Goal: Information Seeking & Learning: Learn about a topic

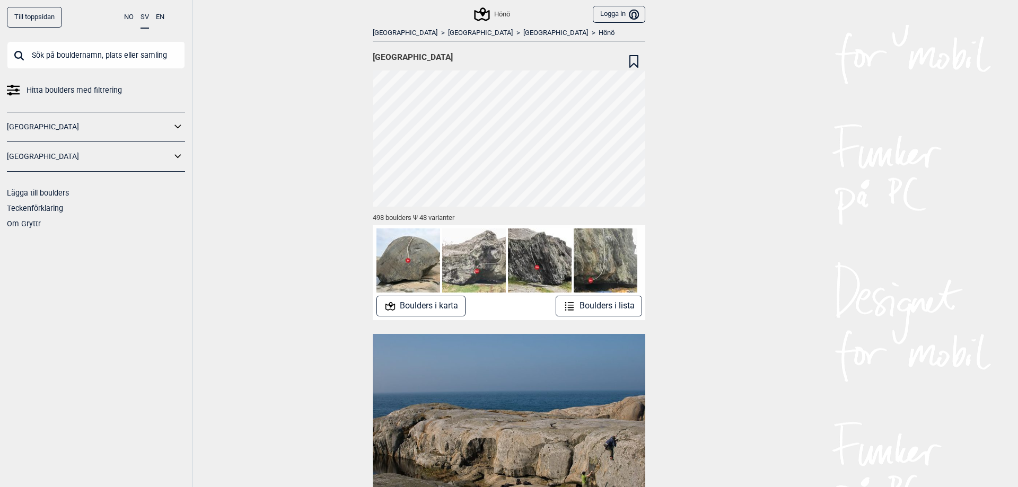
click at [28, 17] on link "Till toppsidan" at bounding box center [34, 17] width 55 height 21
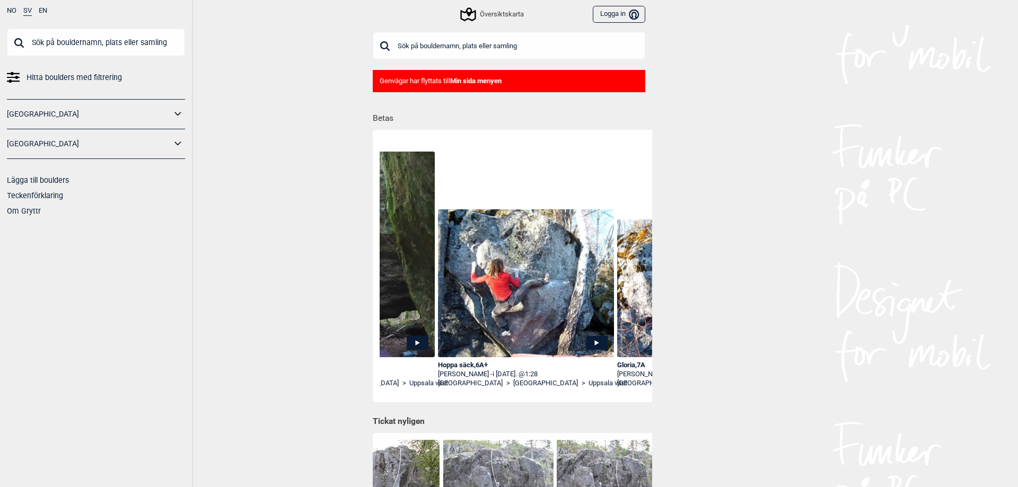
click at [484, 11] on div "Översiktskarta" at bounding box center [493, 14] width 62 height 13
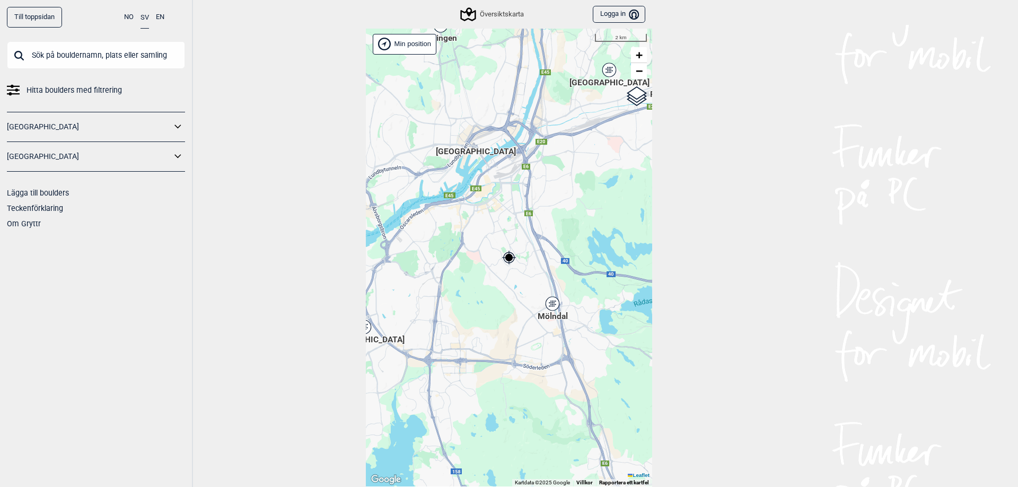
click at [549, 301] on div "Mölndal" at bounding box center [552, 304] width 6 height 6
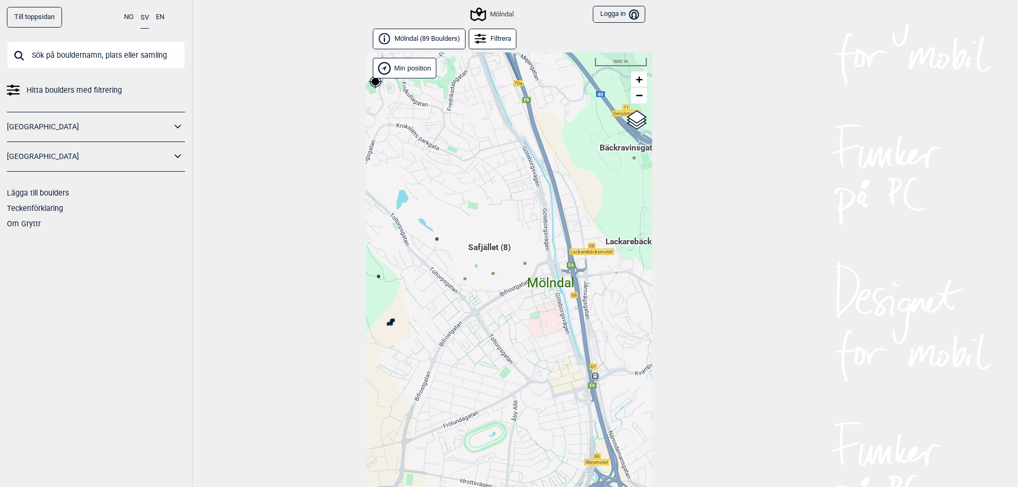
scroll to position [24, 0]
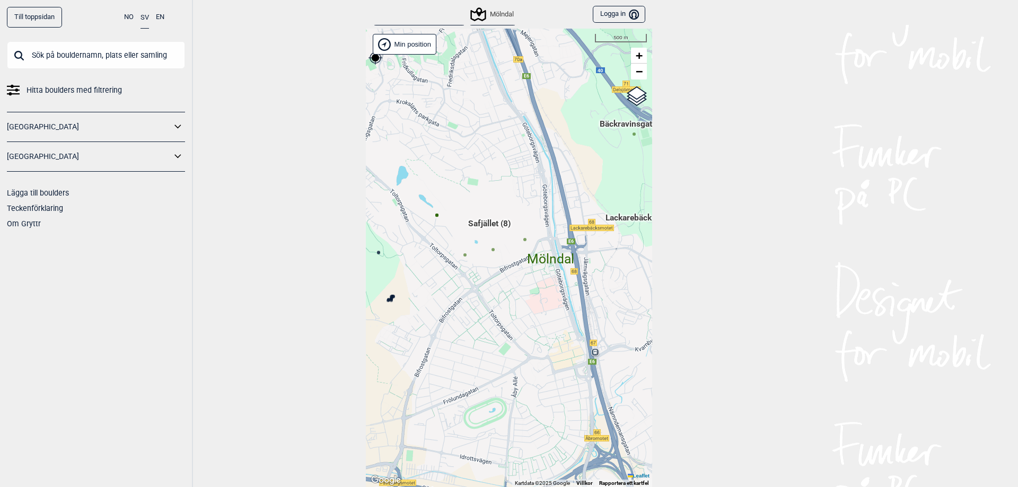
drag, startPoint x: 454, startPoint y: 257, endPoint x: 483, endPoint y: 268, distance: 30.9
click at [483, 268] on div "[PERSON_NAME] posisjon [GEOGRAPHIC_DATA] Stange [GEOGRAPHIC_DATA] syd [GEOGRAPH…" at bounding box center [509, 258] width 286 height 459
click at [436, 218] on icon at bounding box center [438, 216] width 5 height 5
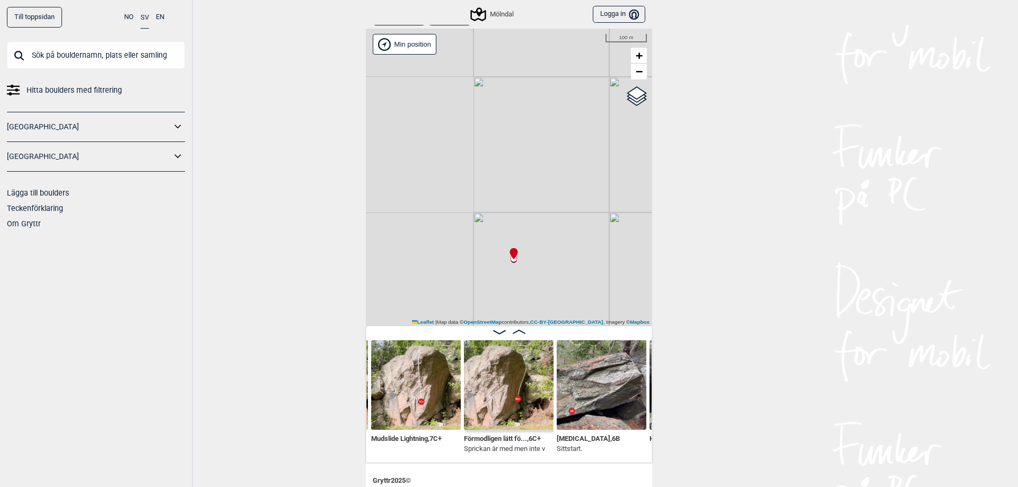
scroll to position [53, 0]
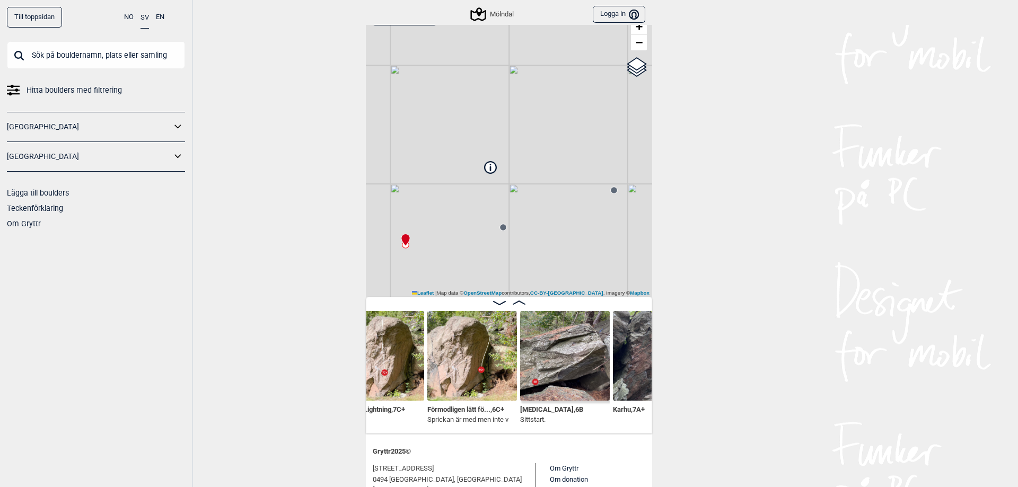
scroll to position [0, 483]
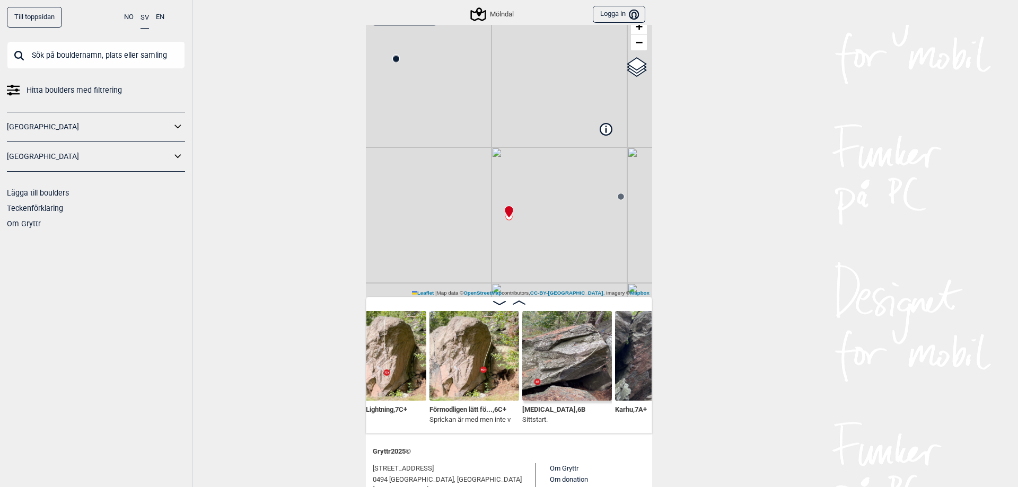
click at [557, 377] on img at bounding box center [567, 356] width 90 height 90
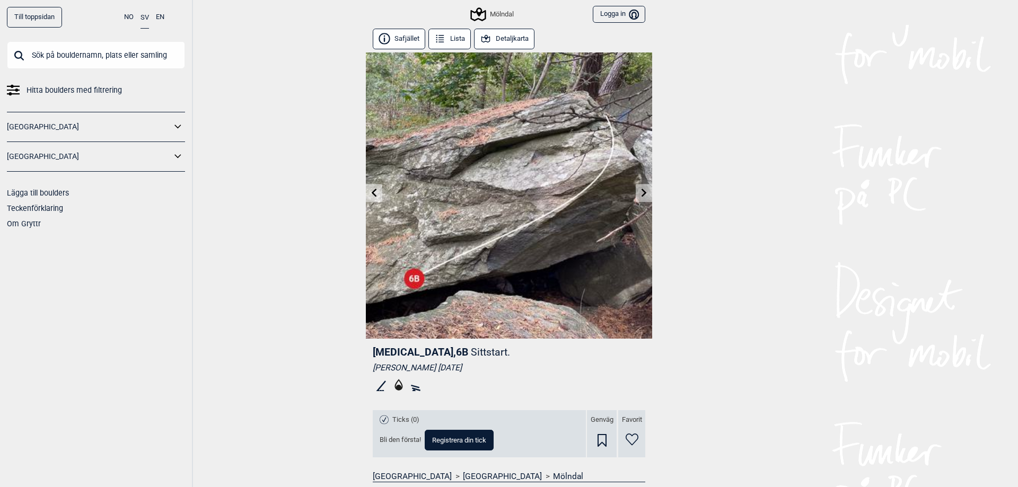
click at [645, 194] on link at bounding box center [644, 193] width 16 height 17
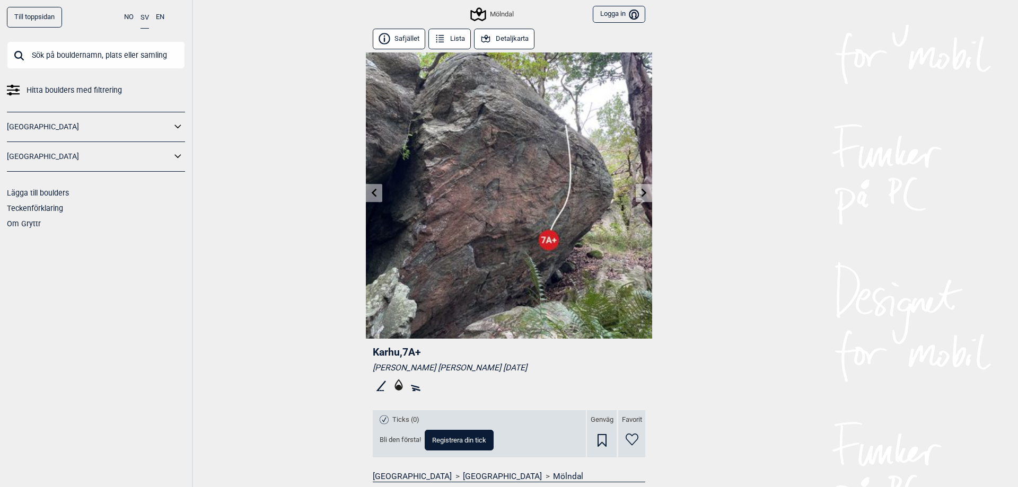
click at [641, 189] on icon at bounding box center [644, 192] width 8 height 8
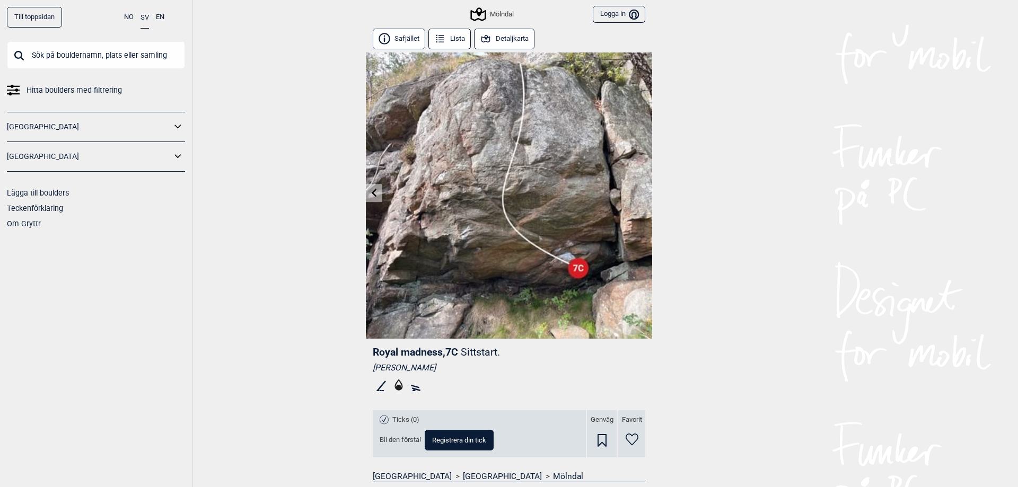
click at [641, 189] on img at bounding box center [509, 195] width 286 height 286
click at [20, 17] on link "Till toppsidan" at bounding box center [34, 17] width 55 height 21
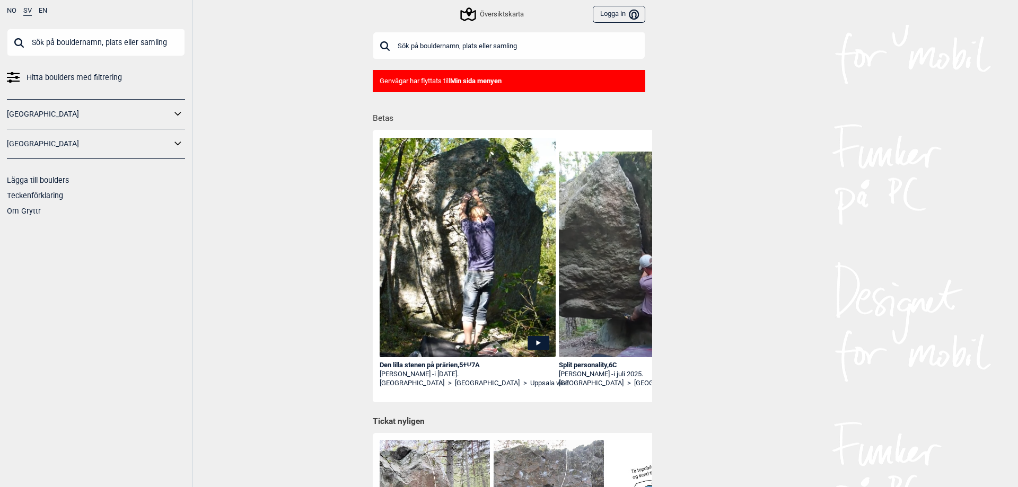
click at [489, 8] on div "Översiktskarta" at bounding box center [493, 14] width 62 height 13
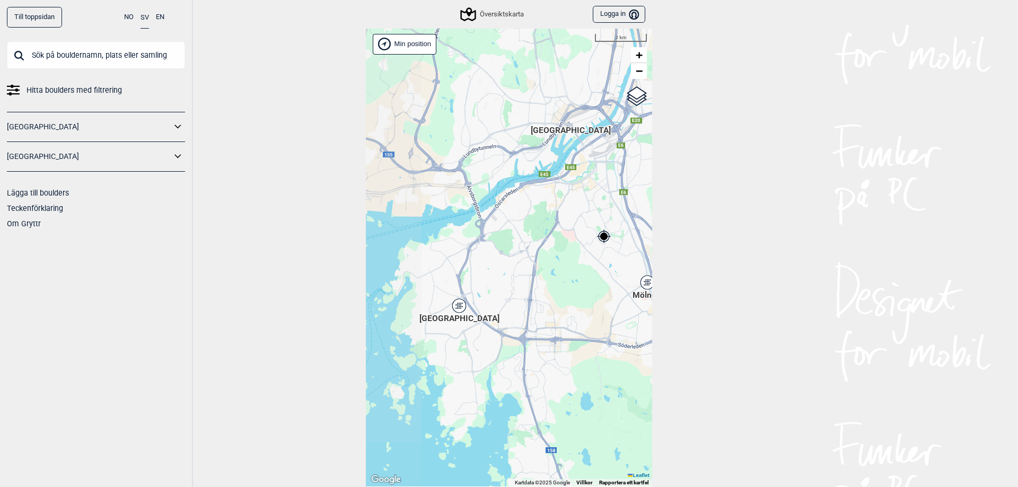
drag, startPoint x: 489, startPoint y: 274, endPoint x: 558, endPoint y: 260, distance: 69.8
click at [558, 260] on div "[PERSON_NAME] posisjon [GEOGRAPHIC_DATA] Stange [GEOGRAPHIC_DATA] syd [GEOGRAPH…" at bounding box center [509, 258] width 286 height 459
drag, startPoint x: 513, startPoint y: 262, endPoint x: 565, endPoint y: 281, distance: 55.4
click at [558, 278] on div "[PERSON_NAME] posisjon [GEOGRAPHIC_DATA] Stange [GEOGRAPHIC_DATA] syd [GEOGRAPH…" at bounding box center [509, 258] width 286 height 459
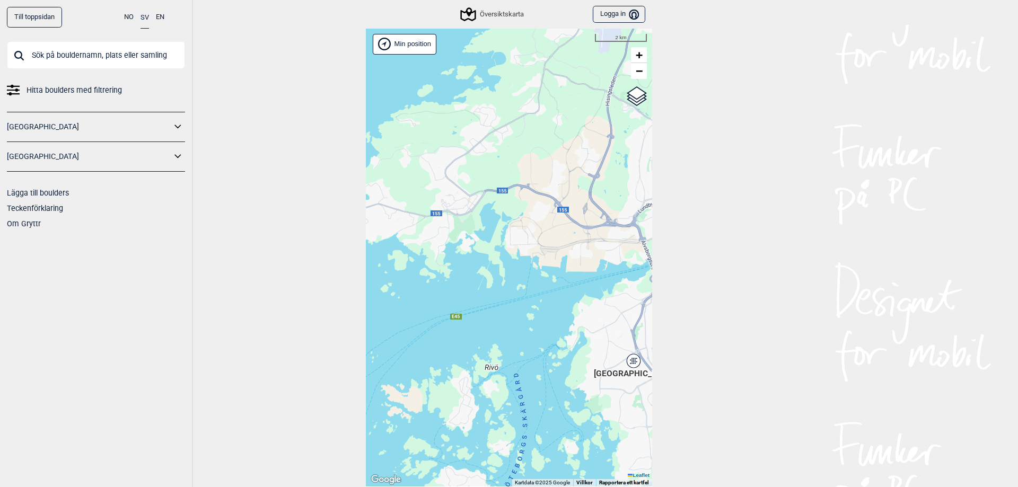
drag, startPoint x: 551, startPoint y: 264, endPoint x: 583, endPoint y: 269, distance: 32.3
click at [583, 269] on div "[PERSON_NAME] posisjon [GEOGRAPHIC_DATA] Stange [GEOGRAPHIC_DATA] syd [GEOGRAPH…" at bounding box center [509, 258] width 286 height 459
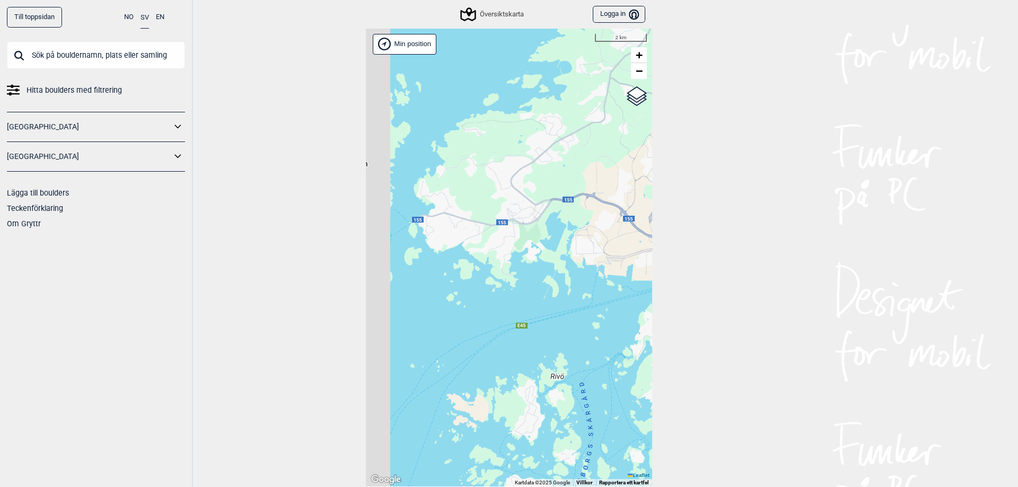
drag, startPoint x: 467, startPoint y: 236, endPoint x: 591, endPoint y: 257, distance: 125.7
click at [589, 253] on div "[PERSON_NAME] posisjon [GEOGRAPHIC_DATA] Stange [GEOGRAPHIC_DATA] syd [GEOGRAPH…" at bounding box center [509, 258] width 286 height 459
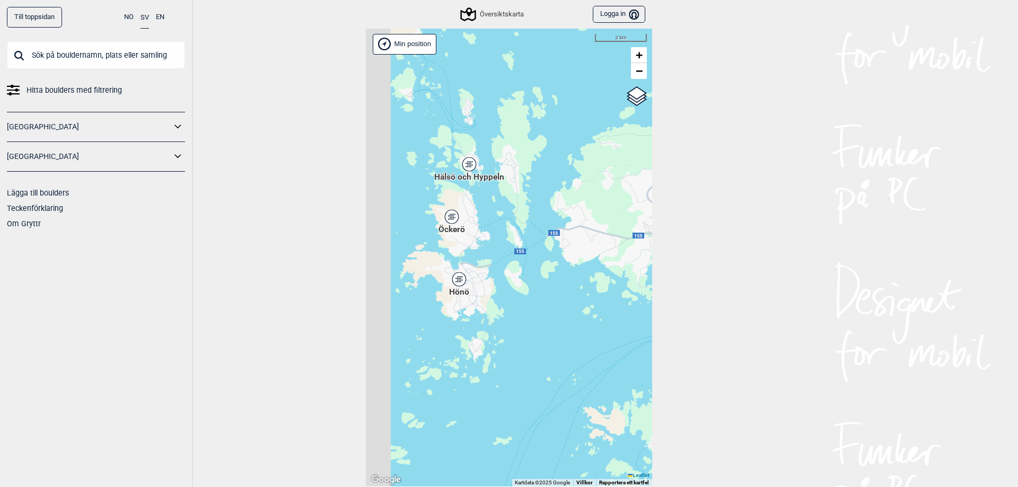
drag, startPoint x: 473, startPoint y: 258, endPoint x: 486, endPoint y: 256, distance: 12.8
click at [486, 256] on div "[PERSON_NAME] posisjon [GEOGRAPHIC_DATA] Stange [GEOGRAPHIC_DATA] syd [GEOGRAPH…" at bounding box center [509, 258] width 286 height 459
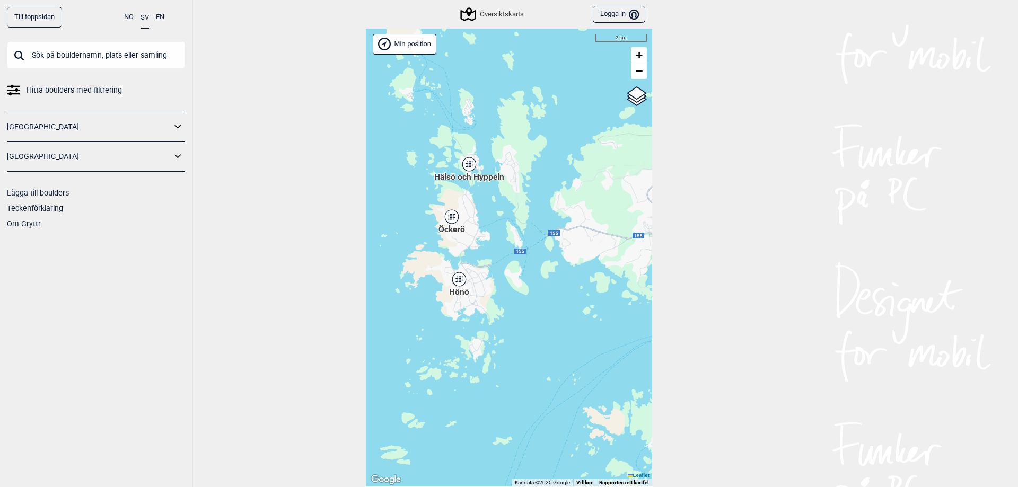
drag, startPoint x: 596, startPoint y: 247, endPoint x: 483, endPoint y: 298, distance: 124.4
click at [483, 298] on div "[PERSON_NAME] posisjon [GEOGRAPHIC_DATA] Stange [GEOGRAPHIC_DATA] syd [GEOGRAPH…" at bounding box center [509, 258] width 286 height 459
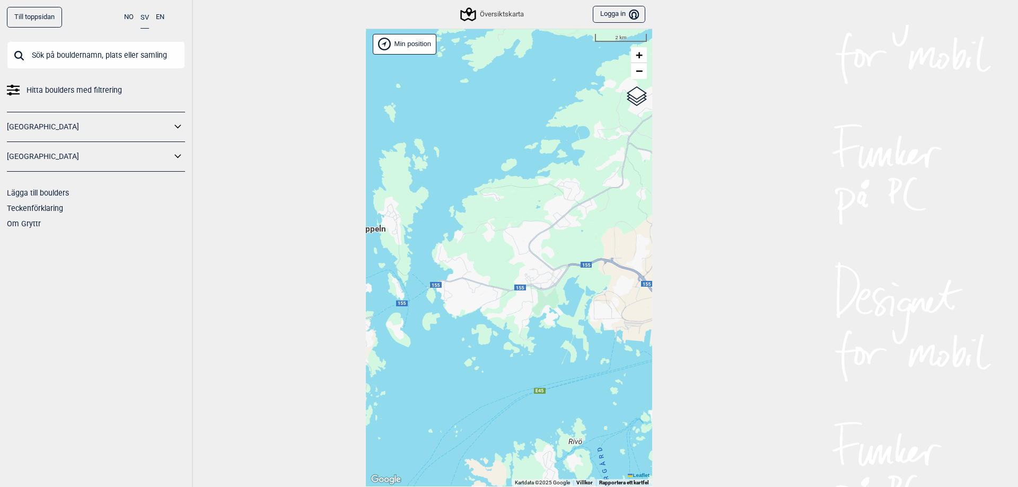
drag, startPoint x: 634, startPoint y: 247, endPoint x: 425, endPoint y: 213, distance: 211.7
click at [427, 214] on div "[PERSON_NAME] posisjon [GEOGRAPHIC_DATA] Stange [GEOGRAPHIC_DATA] syd [GEOGRAPH…" at bounding box center [509, 258] width 286 height 459
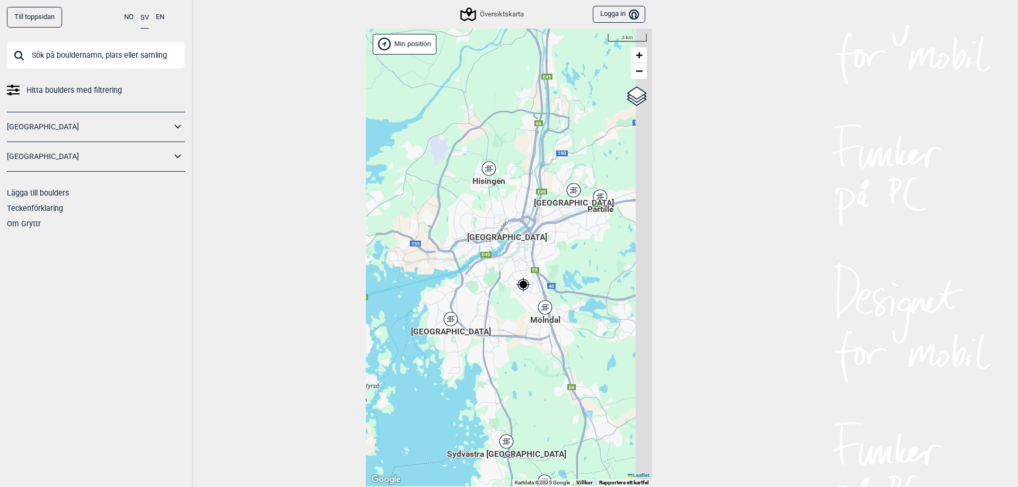
drag, startPoint x: 613, startPoint y: 238, endPoint x: 499, endPoint y: 242, distance: 114.6
click at [499, 244] on div "[PERSON_NAME] posisjon [GEOGRAPHIC_DATA] Stange [GEOGRAPHIC_DATA] syd [GEOGRAPH…" at bounding box center [509, 258] width 286 height 459
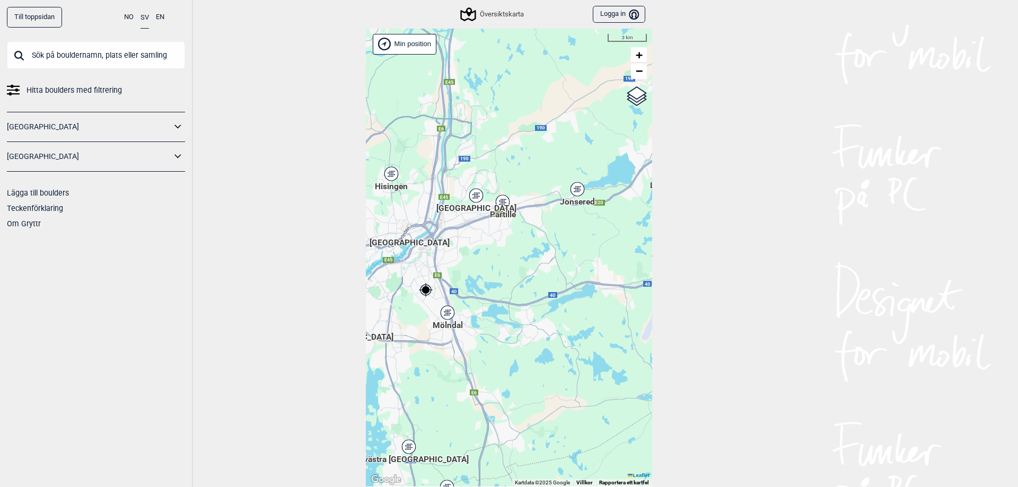
drag, startPoint x: 579, startPoint y: 223, endPoint x: 493, endPoint y: 213, distance: 86.5
click at [493, 213] on div "[PERSON_NAME] posisjon [GEOGRAPHIC_DATA] Stange [GEOGRAPHIC_DATA] syd [GEOGRAPH…" at bounding box center [509, 258] width 286 height 459
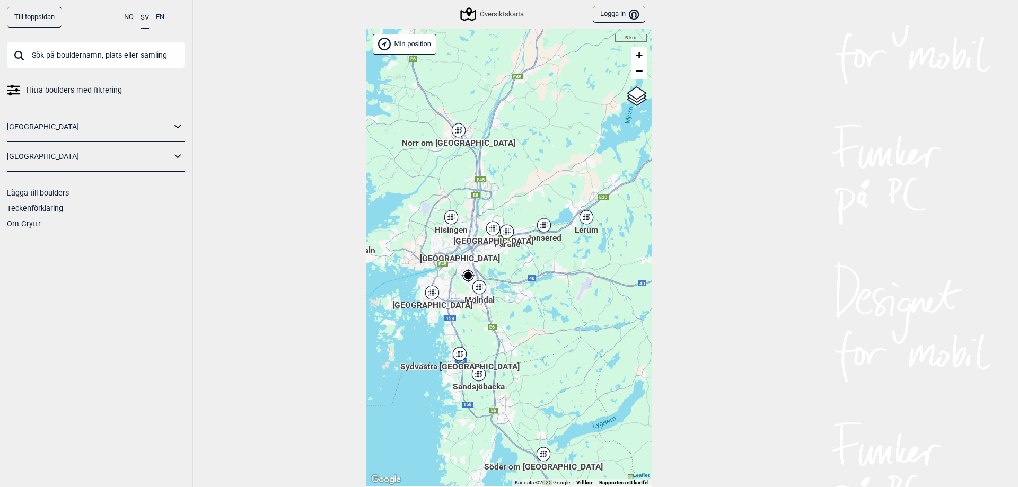
drag, startPoint x: 490, startPoint y: 231, endPoint x: 501, endPoint y: 262, distance: 32.9
click at [496, 232] on div "[GEOGRAPHIC_DATA]" at bounding box center [493, 228] width 6 height 6
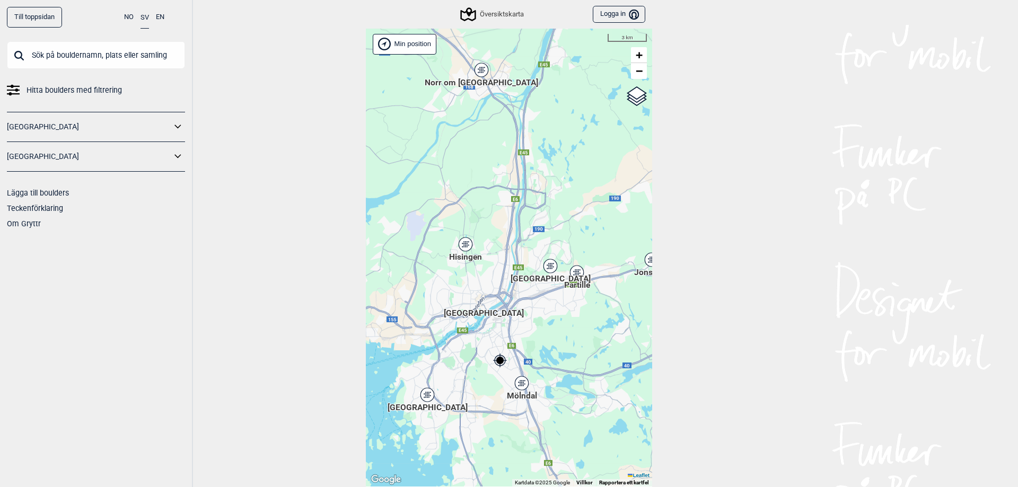
click at [462, 242] on div "Hisingen" at bounding box center [465, 244] width 6 height 6
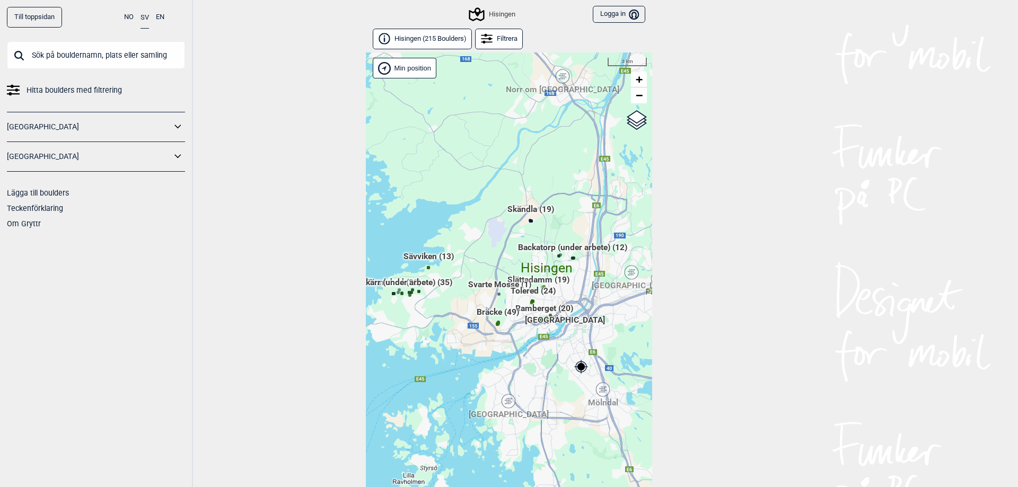
scroll to position [24, 0]
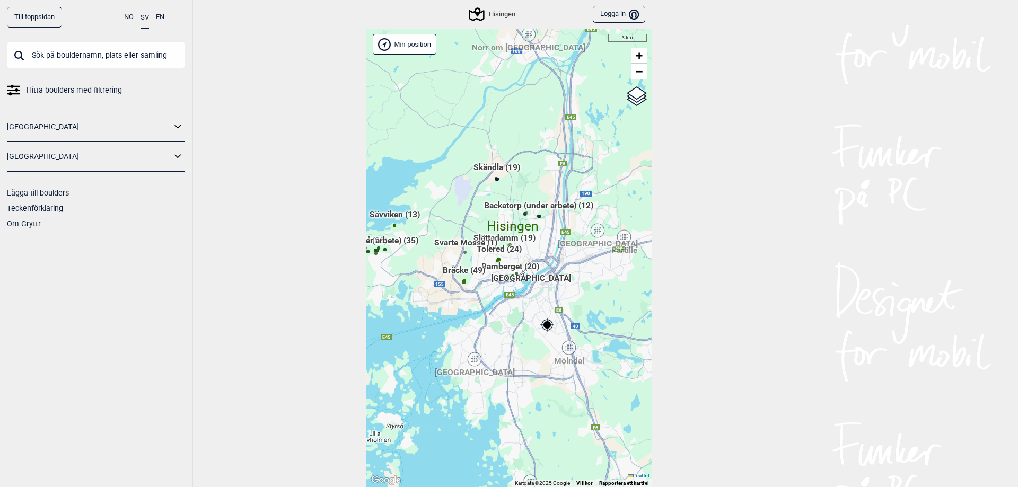
drag, startPoint x: 543, startPoint y: 327, endPoint x: 484, endPoint y: 300, distance: 66.0
click at [484, 300] on div "[PERSON_NAME] posisjon [GEOGRAPHIC_DATA] Stange [GEOGRAPHIC_DATA] syd [GEOGRAPH…" at bounding box center [509, 258] width 286 height 459
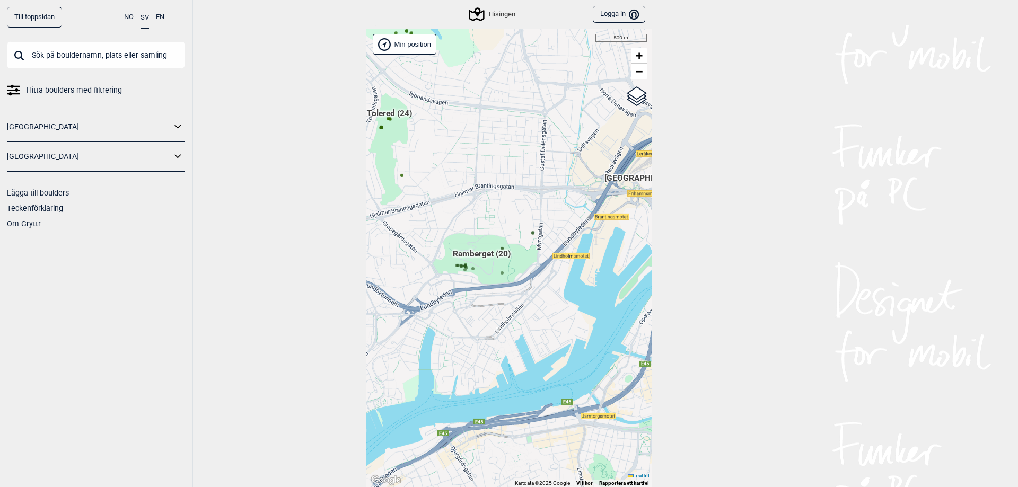
drag, startPoint x: 535, startPoint y: 275, endPoint x: 554, endPoint y: 264, distance: 22.1
click at [581, 251] on div "[PERSON_NAME] posisjon [GEOGRAPHIC_DATA] Stange [GEOGRAPHIC_DATA] syd [GEOGRAPH…" at bounding box center [509, 258] width 286 height 459
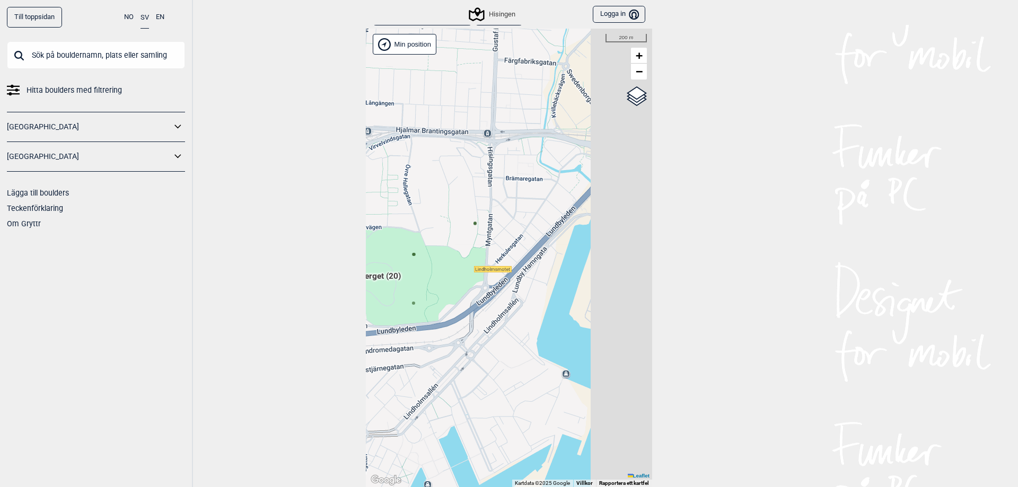
drag, startPoint x: 581, startPoint y: 256, endPoint x: 461, endPoint y: 286, distance: 124.2
click at [461, 286] on div "[PERSON_NAME] posisjon [GEOGRAPHIC_DATA] Stange [GEOGRAPHIC_DATA] syd [GEOGRAPH…" at bounding box center [509, 258] width 286 height 459
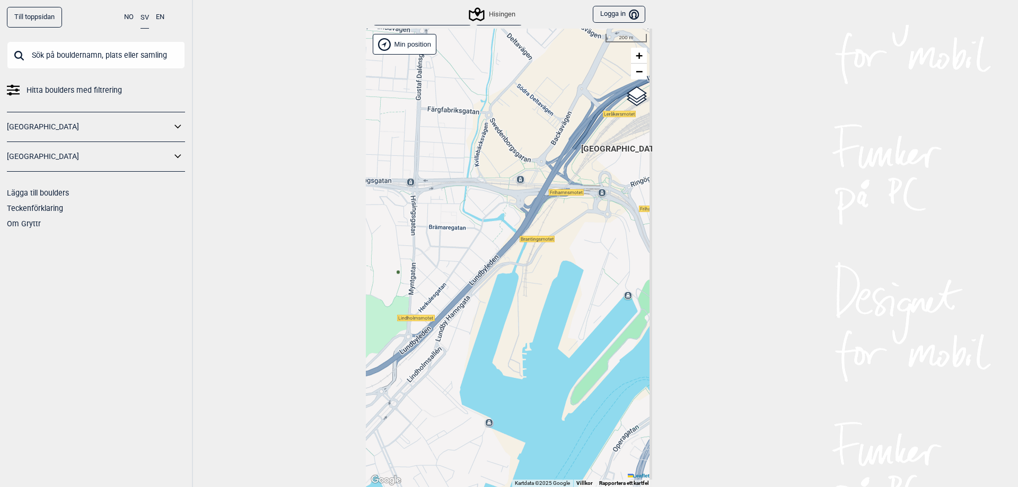
drag, startPoint x: 546, startPoint y: 242, endPoint x: 478, endPoint y: 288, distance: 82.8
click at [478, 288] on div "[PERSON_NAME] posisjon [GEOGRAPHIC_DATA] Stange [GEOGRAPHIC_DATA] syd [GEOGRAPH…" at bounding box center [509, 258] width 286 height 459
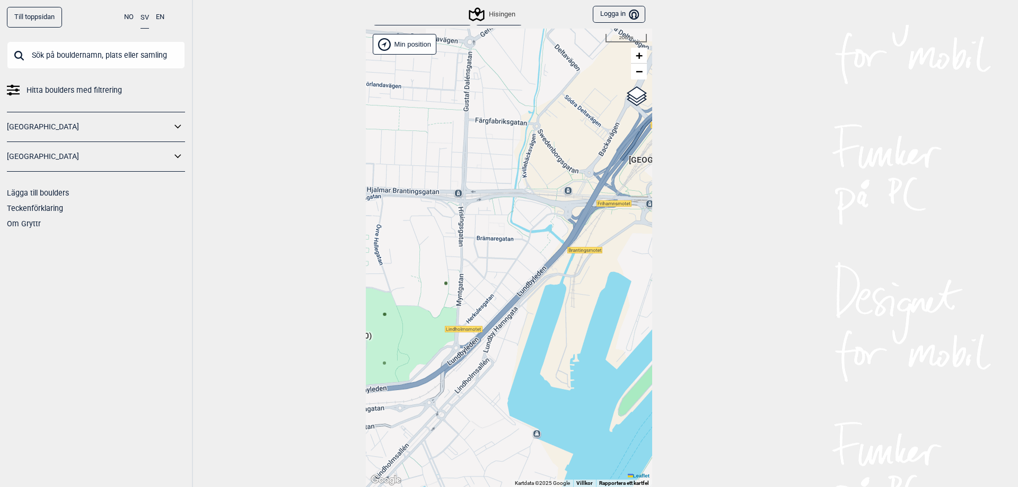
drag, startPoint x: 505, startPoint y: 231, endPoint x: 571, endPoint y: 237, distance: 65.5
click at [571, 237] on div "[PERSON_NAME] posisjon [GEOGRAPHIC_DATA] Stange [GEOGRAPHIC_DATA] syd [GEOGRAPH…" at bounding box center [509, 258] width 286 height 459
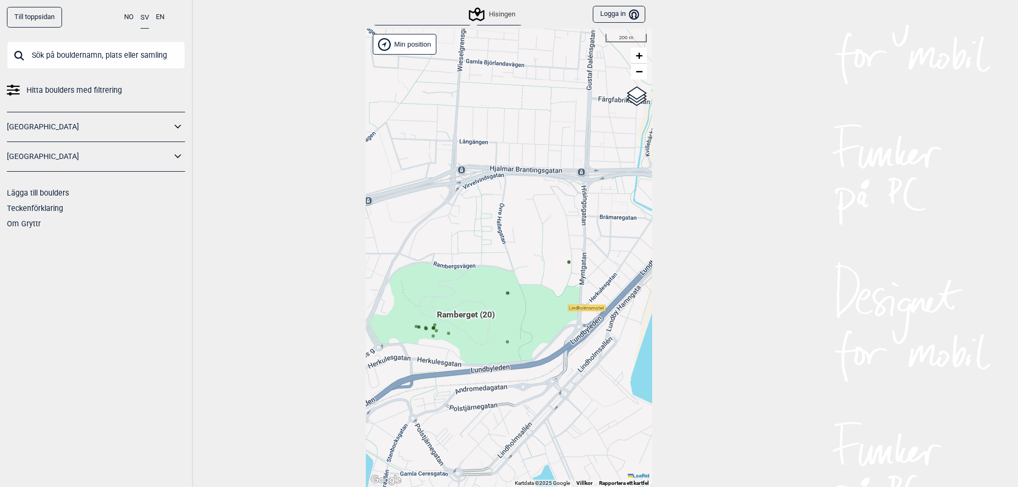
drag, startPoint x: 511, startPoint y: 235, endPoint x: 594, endPoint y: 223, distance: 84.1
click at [594, 223] on div "[PERSON_NAME] posisjon [GEOGRAPHIC_DATA] Stange [GEOGRAPHIC_DATA] syd [GEOGRAPH…" at bounding box center [509, 258] width 286 height 459
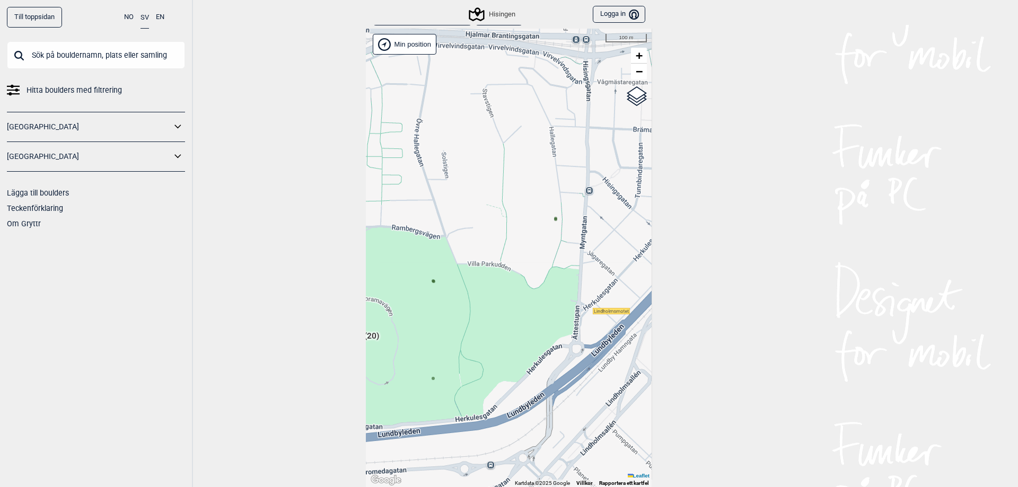
drag, startPoint x: 454, startPoint y: 299, endPoint x: 425, endPoint y: 308, distance: 29.9
click at [428, 308] on div "[PERSON_NAME] posisjon [GEOGRAPHIC_DATA] Stange [GEOGRAPHIC_DATA] syd [GEOGRAPH…" at bounding box center [509, 258] width 286 height 459
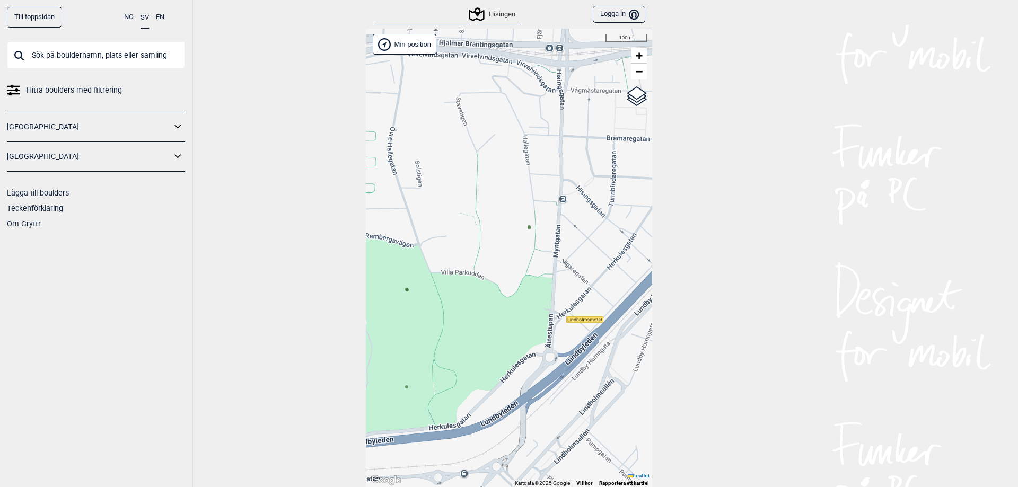
click at [527, 231] on div at bounding box center [529, 227] width 5 height 5
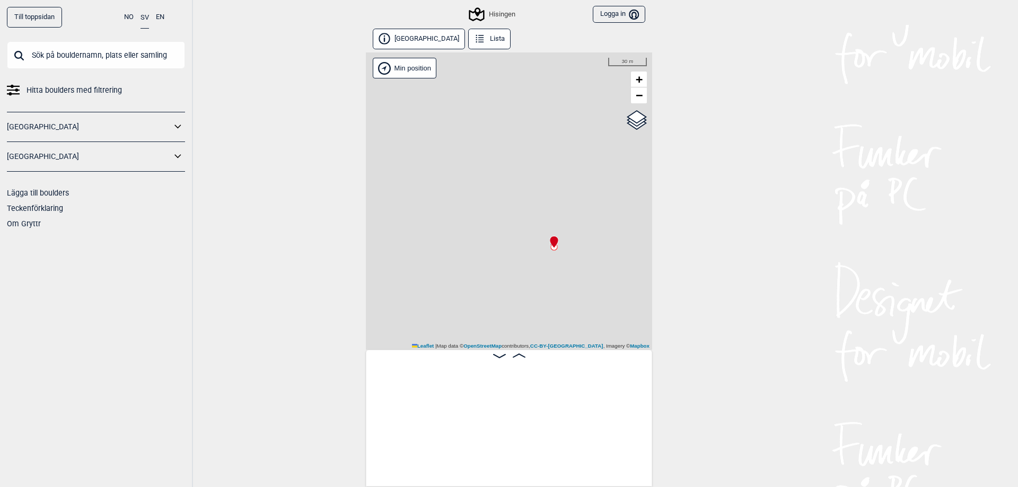
scroll to position [0, 1703]
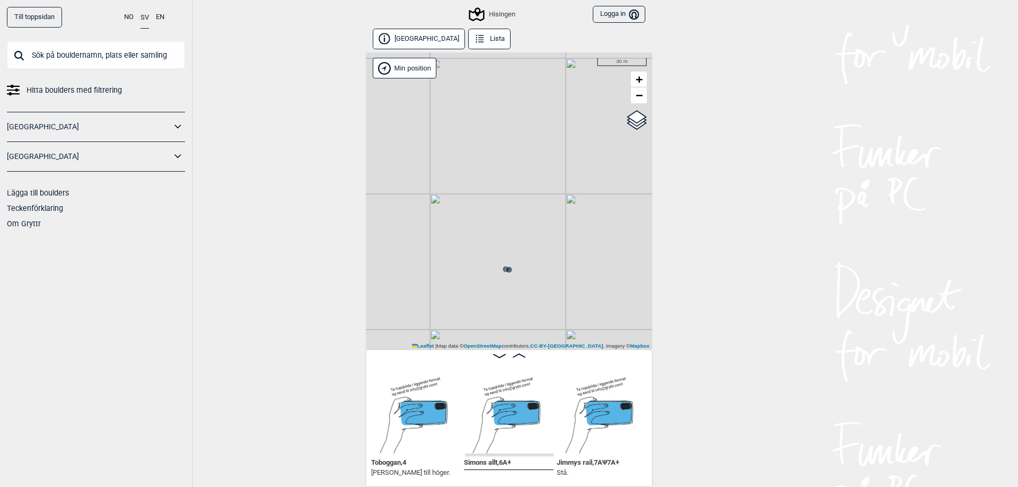
click at [506, 269] on circle at bounding box center [509, 270] width 6 height 6
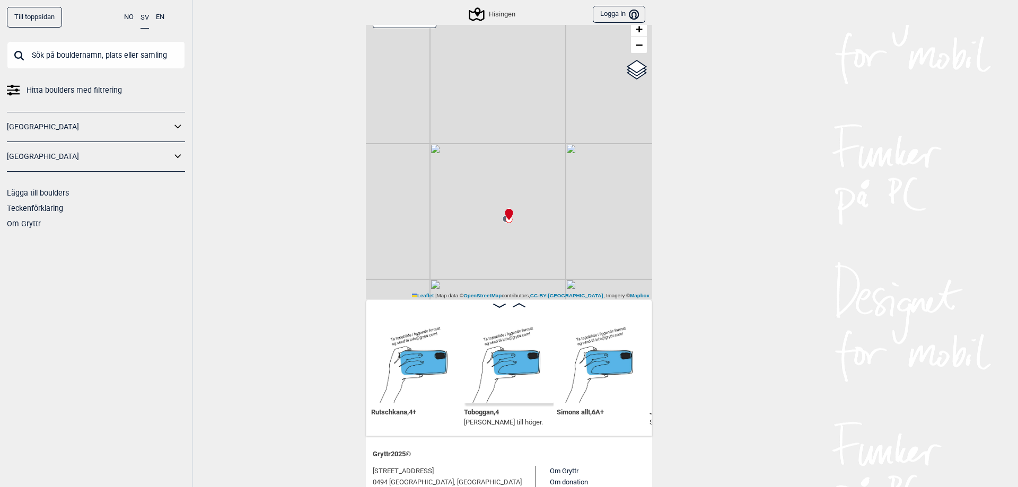
scroll to position [53, 0]
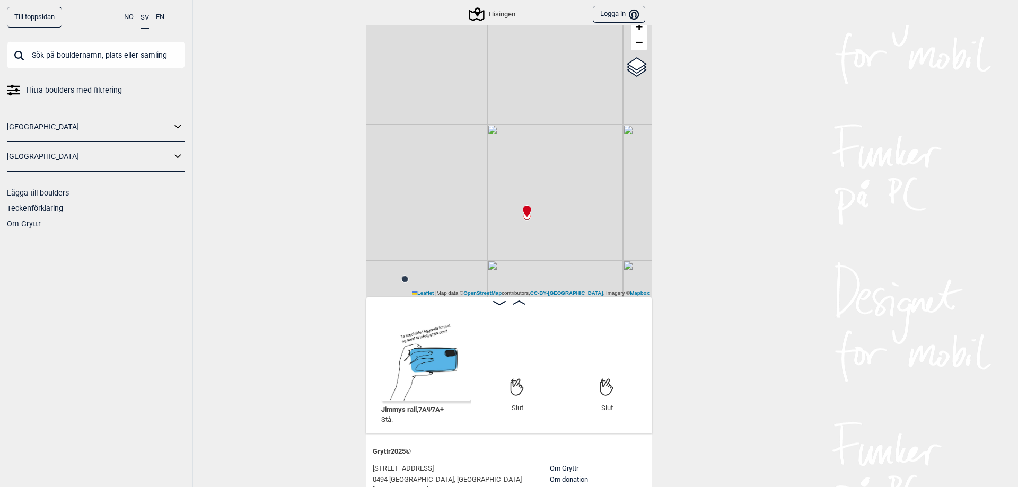
scroll to position [52, 0]
drag, startPoint x: 462, startPoint y: 234, endPoint x: 550, endPoint y: 141, distance: 128.6
click at [549, 150] on div "Hisingen Brukerens posisjon Min position 100 m + − OpenStreetMap Google satelli…" at bounding box center [509, 148] width 286 height 297
drag, startPoint x: 497, startPoint y: 225, endPoint x: 542, endPoint y: 224, distance: 45.1
click at [542, 224] on div "Hisingen Brukerens posisjon Min position 200 m + − OpenStreetMap Google satelli…" at bounding box center [509, 148] width 286 height 297
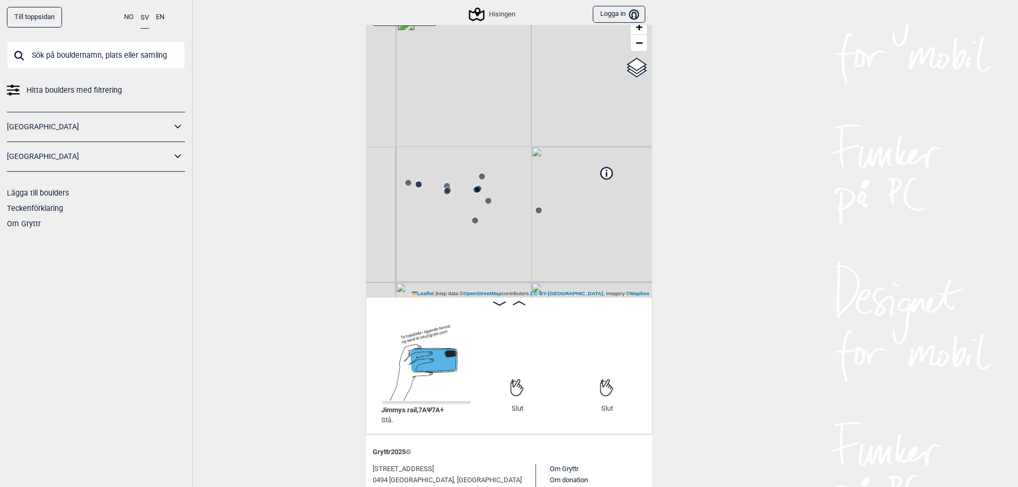
click at [474, 218] on icon at bounding box center [475, 220] width 8 height 8
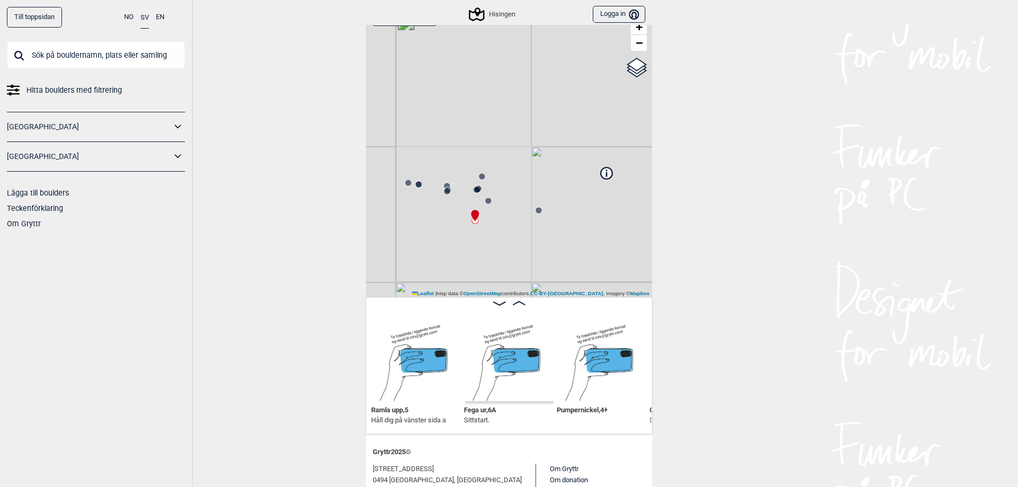
click at [446, 195] on icon at bounding box center [447, 191] width 8 height 8
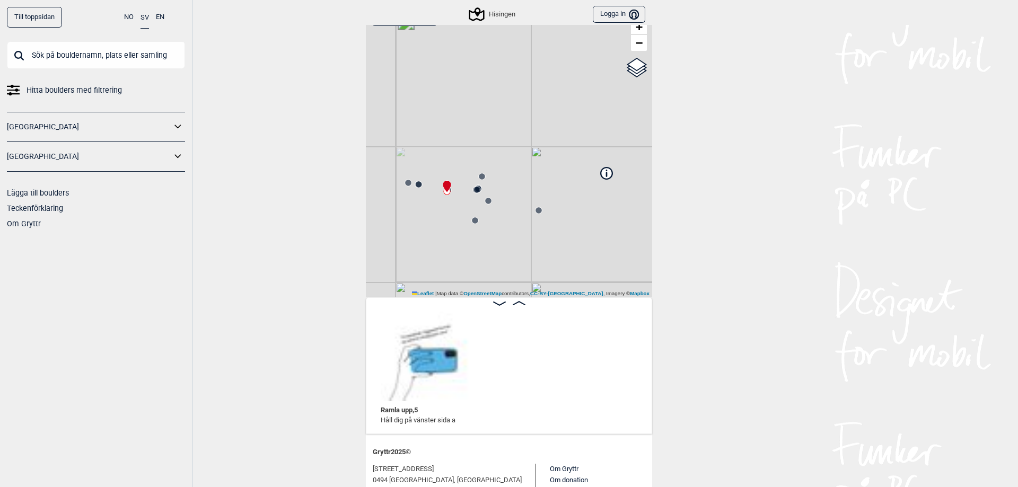
scroll to position [0, 358]
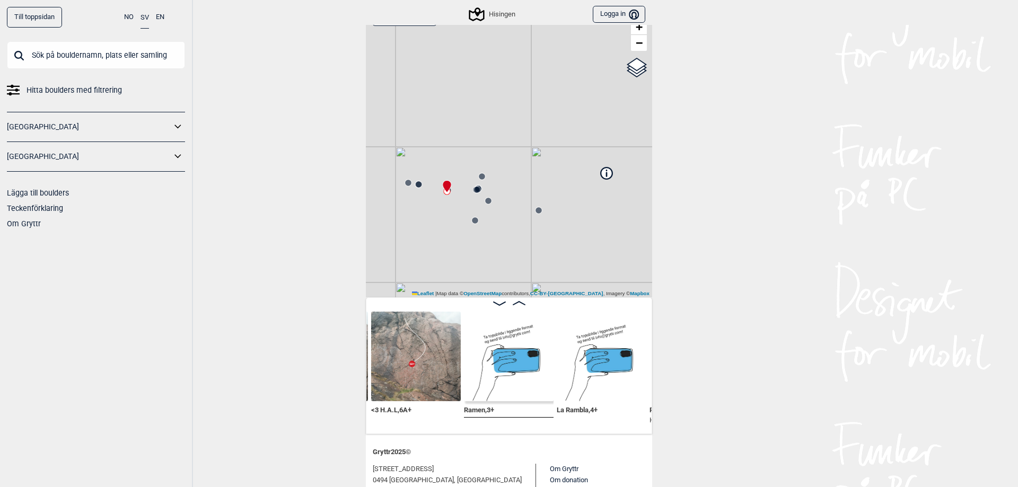
click at [416, 185] on circle at bounding box center [419, 184] width 6 height 6
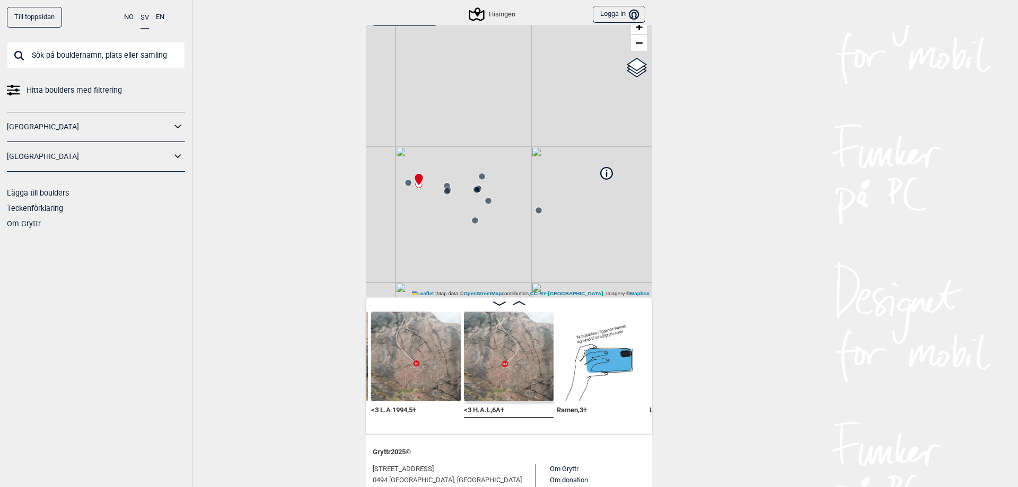
click at [406, 185] on circle at bounding box center [408, 183] width 6 height 6
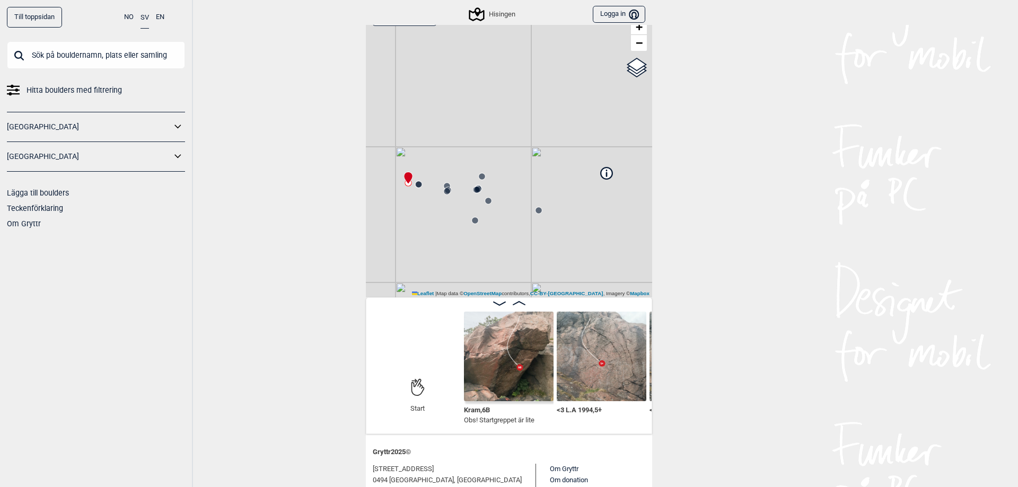
click at [416, 188] on circle at bounding box center [418, 184] width 7 height 7
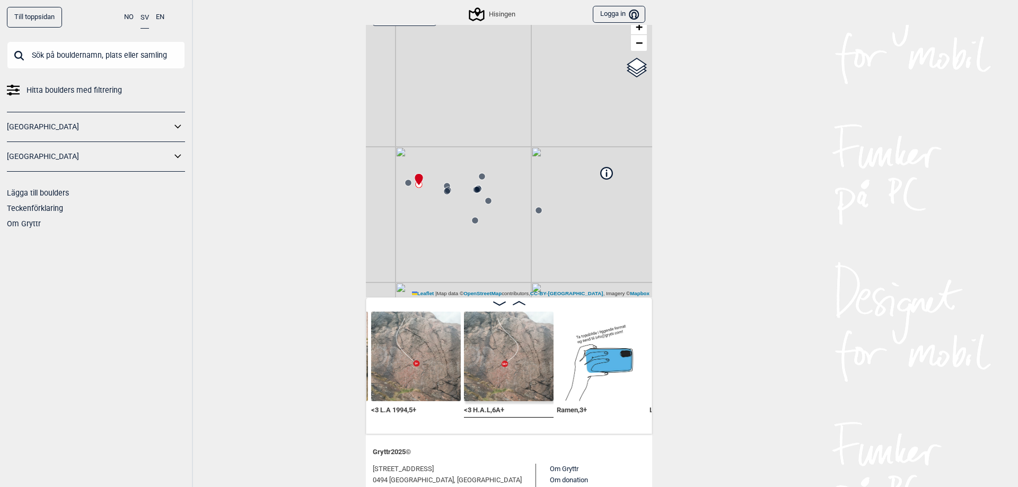
click at [443, 182] on icon at bounding box center [447, 186] width 8 height 8
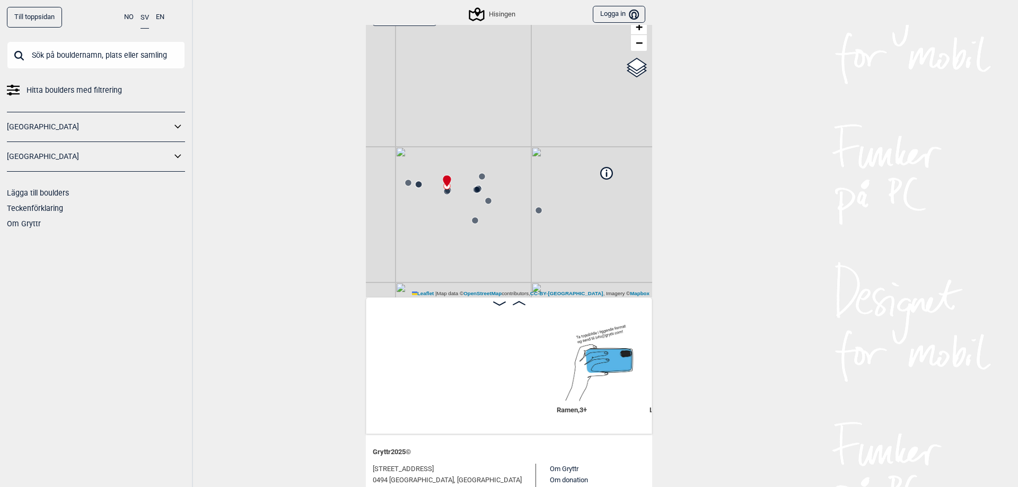
scroll to position [0, 547]
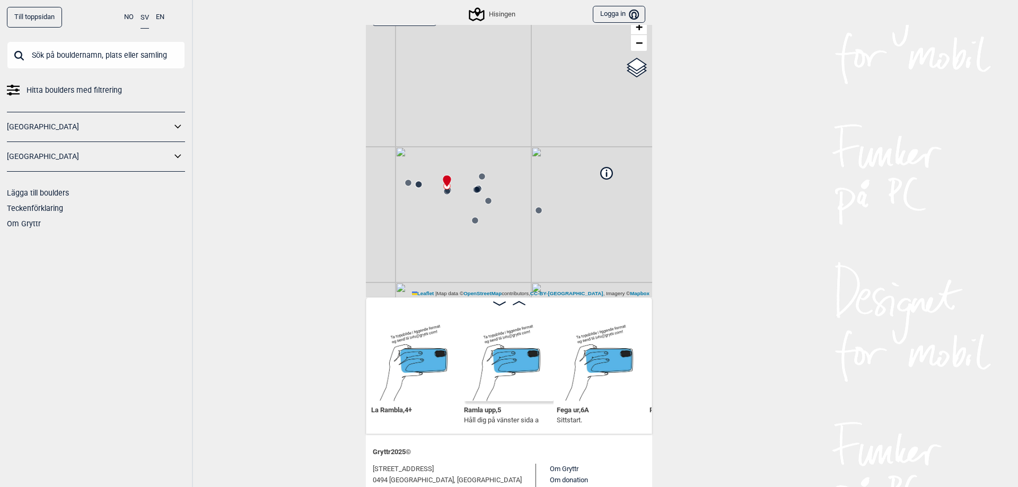
click at [444, 191] on circle at bounding box center [447, 191] width 6 height 6
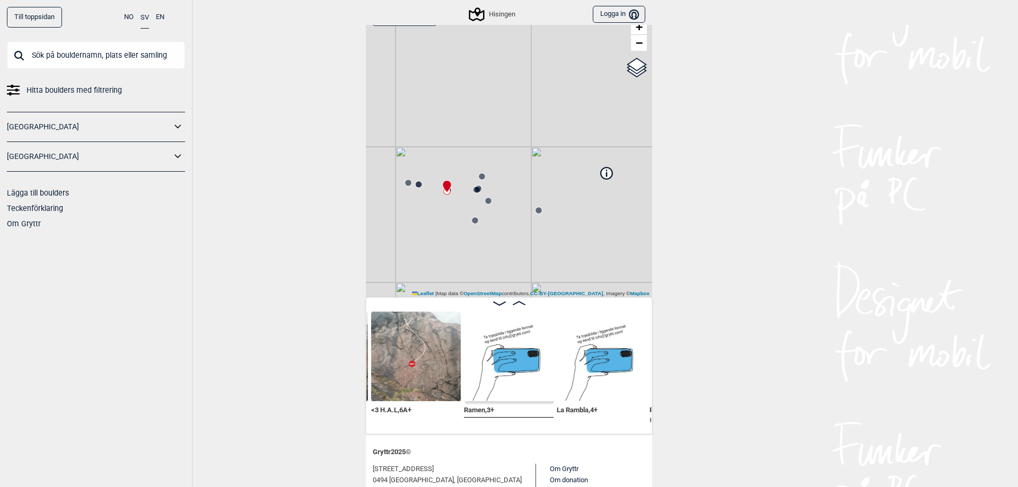
click at [448, 189] on icon at bounding box center [448, 190] width 8 height 8
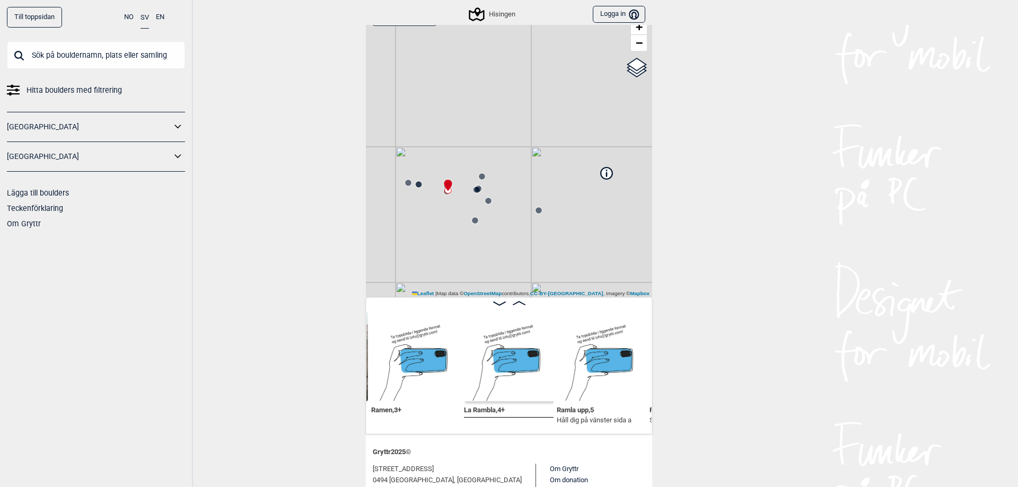
click at [479, 178] on circle at bounding box center [482, 176] width 6 height 6
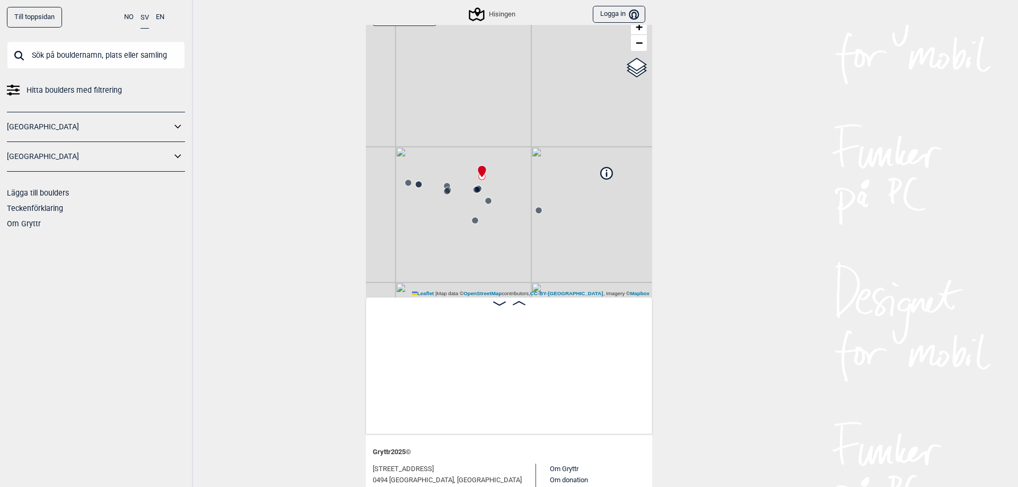
scroll to position [0, 1283]
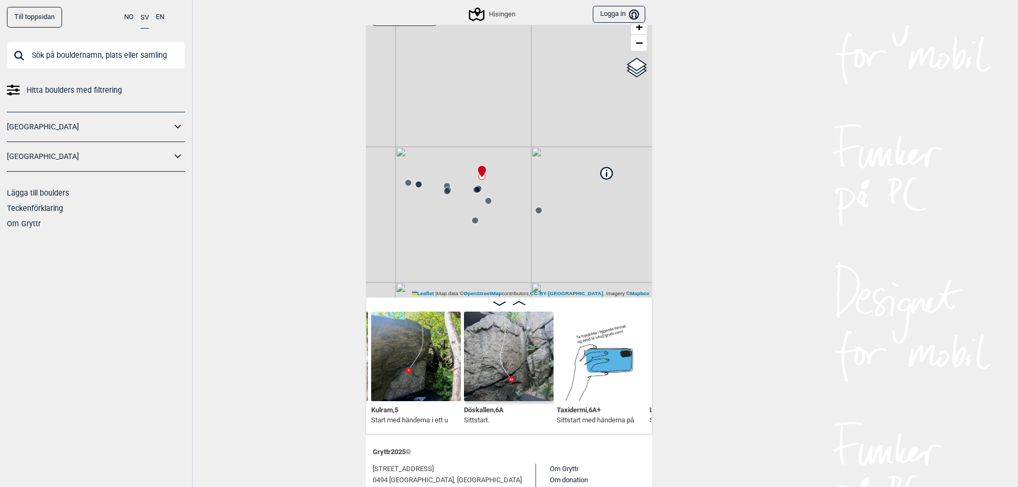
click at [474, 189] on circle at bounding box center [477, 190] width 6 height 6
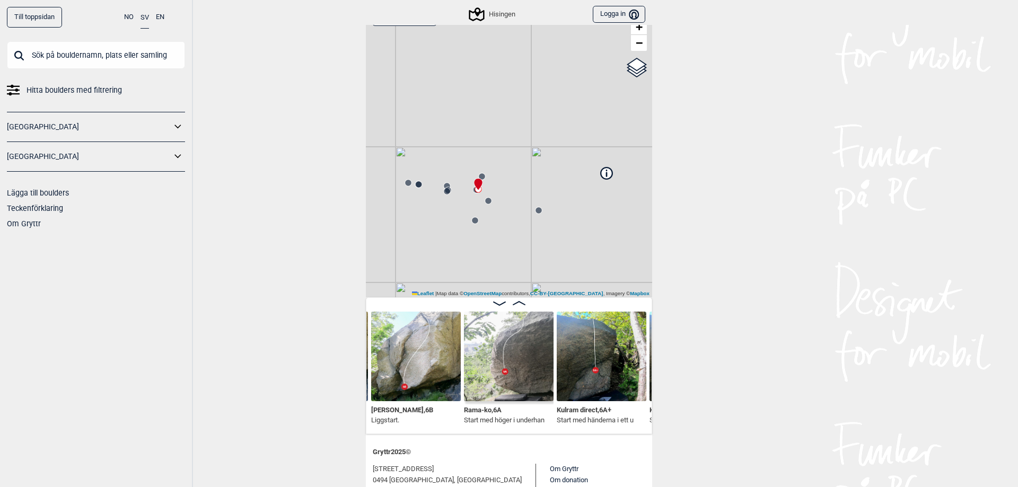
scroll to position [0, 1015]
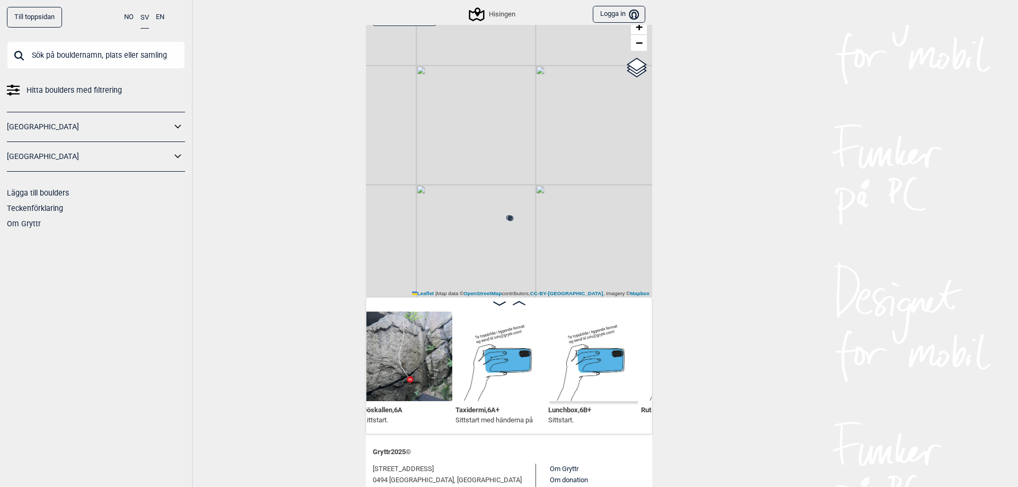
scroll to position [0, 1386]
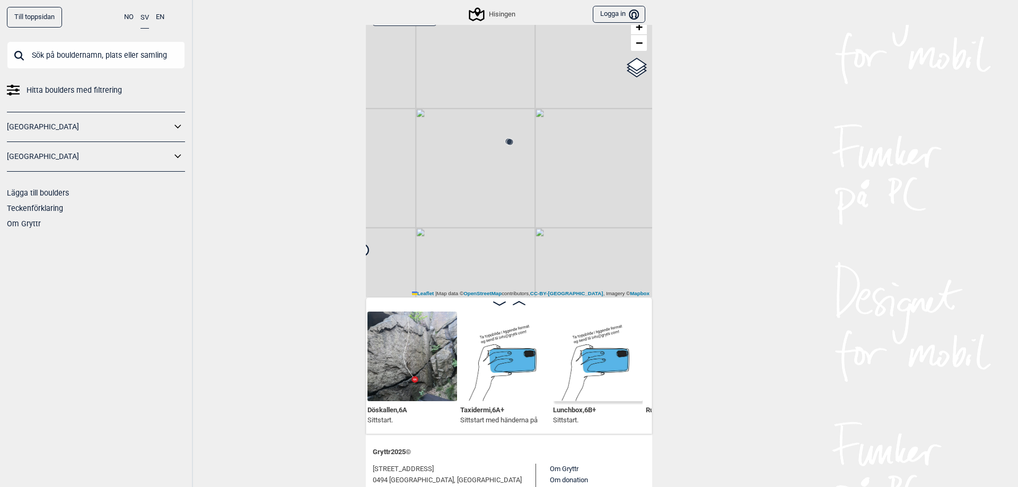
drag, startPoint x: 477, startPoint y: 146, endPoint x: 464, endPoint y: 104, distance: 43.4
click at [464, 106] on div "Hisingen Brukerens posisjon Min position 50 m + − OpenStreetMap Google satellit…" at bounding box center [509, 148] width 286 height 297
drag, startPoint x: 543, startPoint y: 200, endPoint x: 556, endPoint y: 194, distance: 13.8
click at [556, 194] on div "Hisingen Brukerens posisjon Min position 1 km + − OpenStreetMap Google satellit…" at bounding box center [509, 148] width 286 height 297
drag, startPoint x: 522, startPoint y: 221, endPoint x: 477, endPoint y: 225, distance: 45.3
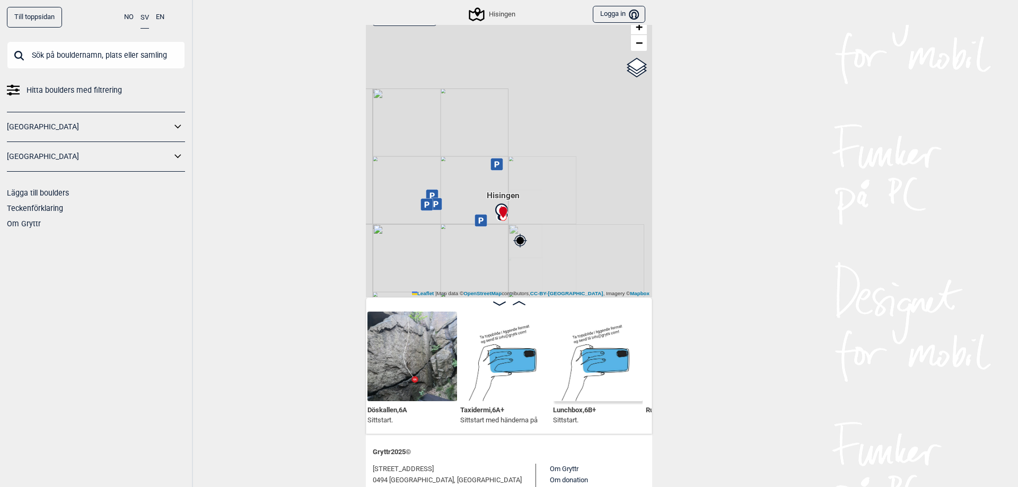
click at [479, 225] on div "Hisingen Brukerens posisjon Min position 5 km + − OpenStreetMap Google satellit…" at bounding box center [509, 148] width 286 height 297
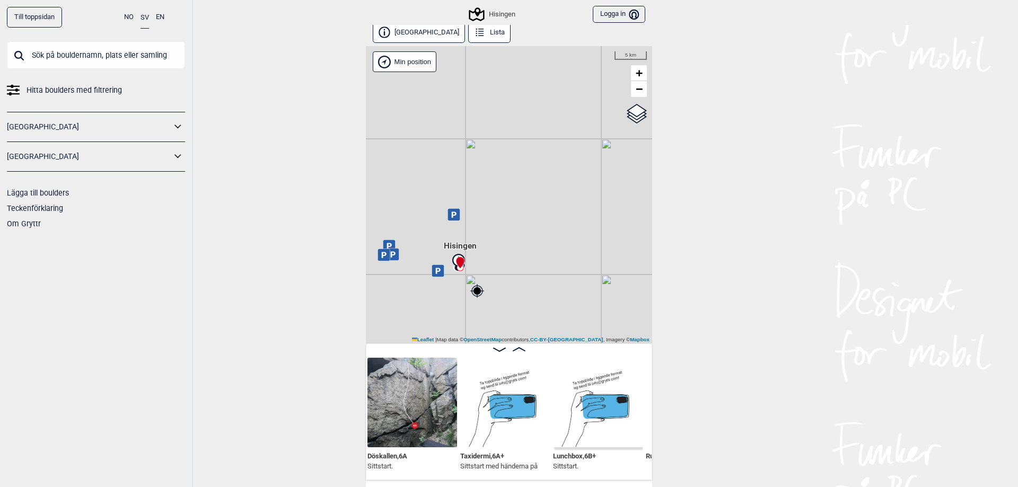
scroll to position [0, 0]
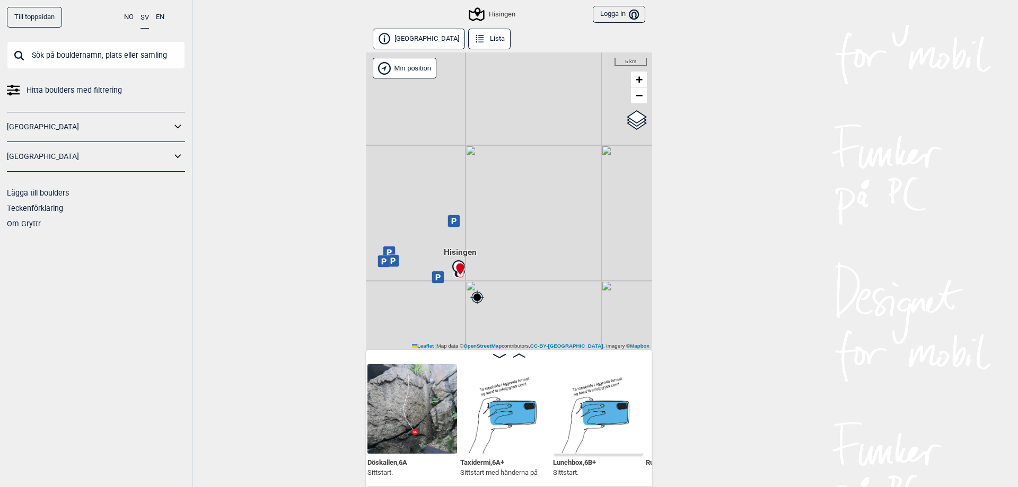
click at [150, 155] on link "[GEOGRAPHIC_DATA]" at bounding box center [89, 156] width 164 height 15
